Goal: Navigation & Orientation: Go to known website

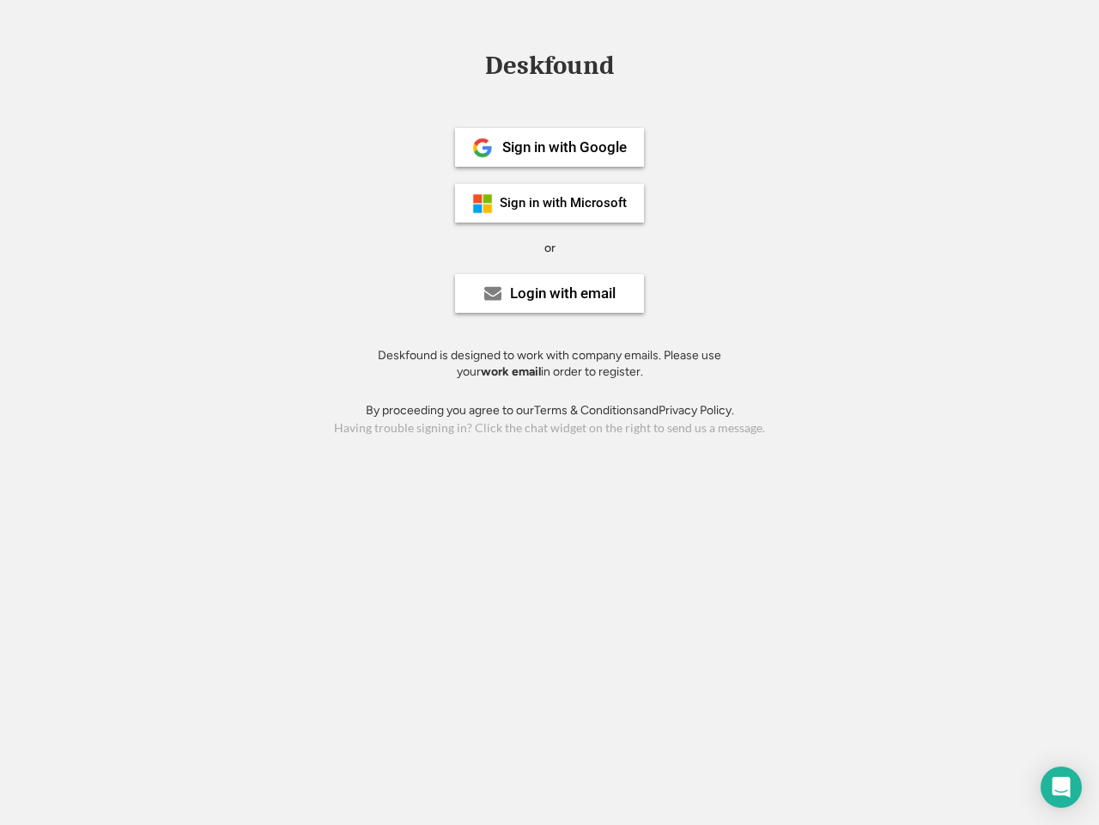
click at [550, 246] on div "or" at bounding box center [550, 248] width 11 height 17
click at [550, 69] on div "Deskfound" at bounding box center [550, 65] width 146 height 27
click at [470, 64] on div "Deskfound" at bounding box center [549, 68] width 1099 height 33
click at [550, 69] on div "Deskfound" at bounding box center [550, 65] width 146 height 27
click at [550, 247] on div "or" at bounding box center [550, 248] width 11 height 17
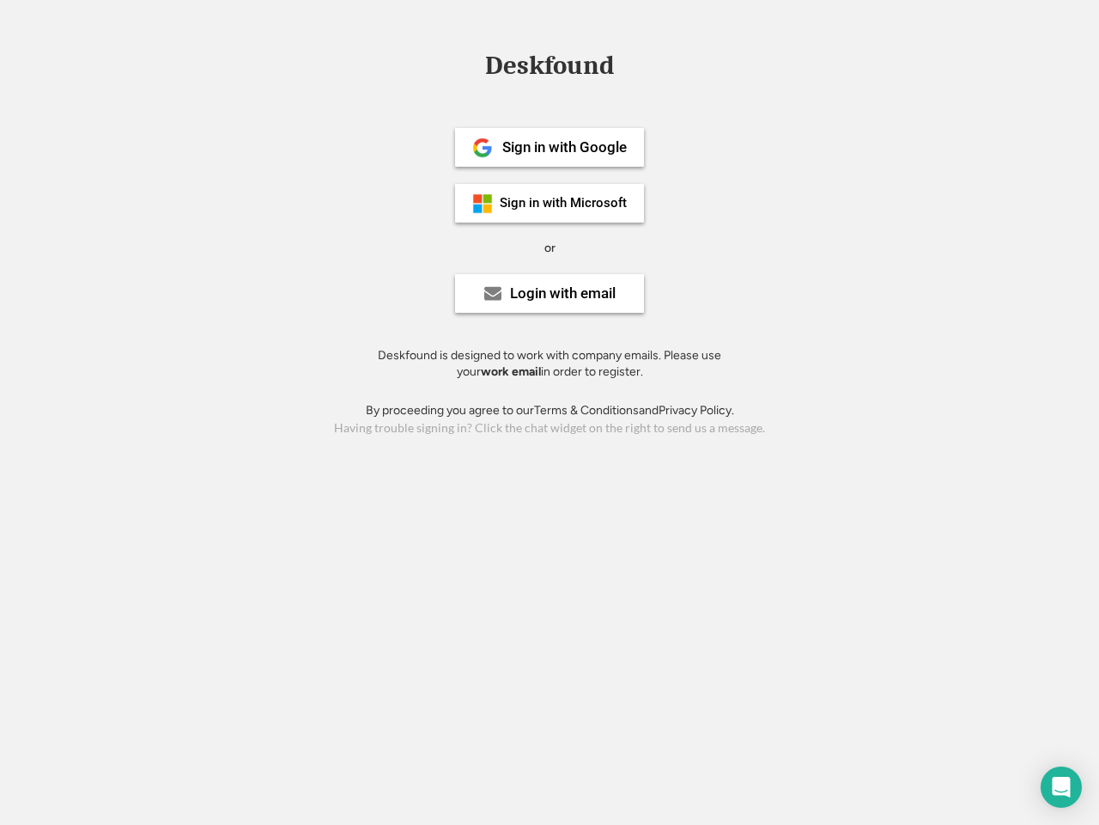
click at [550, 147] on div "Sign in with Google" at bounding box center [564, 147] width 125 height 15
click at [564, 147] on div "Sign in with Google" at bounding box center [564, 147] width 125 height 15
click at [483, 148] on img at bounding box center [482, 147] width 21 height 21
click at [550, 203] on div "Sign in with Microsoft" at bounding box center [563, 203] width 127 height 13
click at [564, 203] on div "Sign in with Microsoft" at bounding box center [563, 203] width 127 height 13
